Goal: Find specific page/section: Find specific page/section

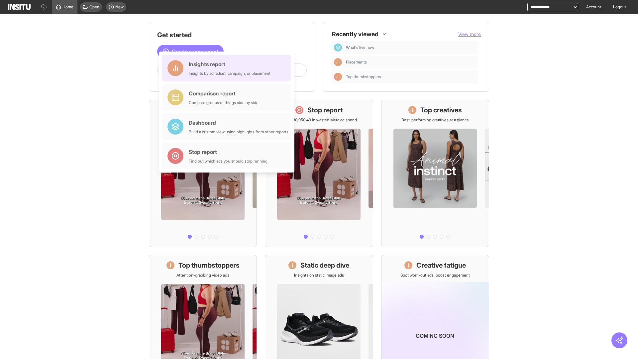
click at [228, 68] on div "Insights report Insights by ad, adset, campaign, or placement" at bounding box center [230, 68] width 82 height 16
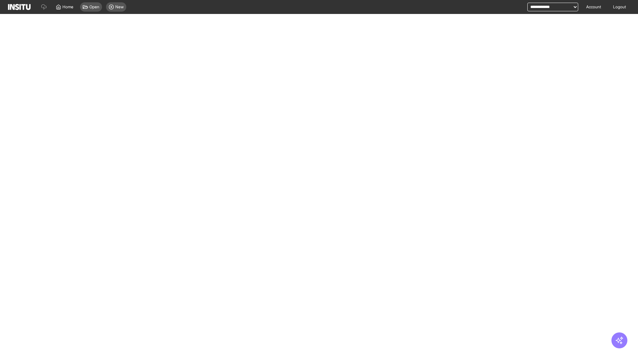
select select "**"
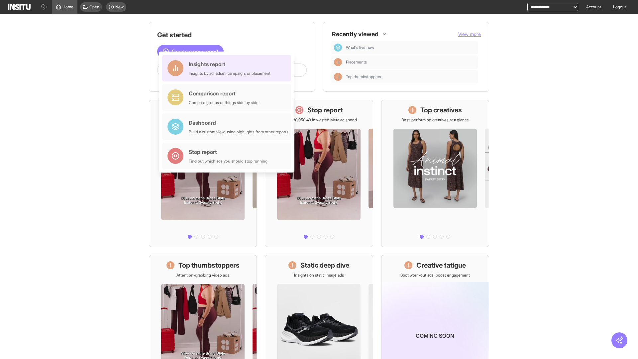
click at [228, 68] on div "Insights report Insights by ad, adset, campaign, or placement" at bounding box center [230, 68] width 82 height 16
